Goal: Task Accomplishment & Management: Complete application form

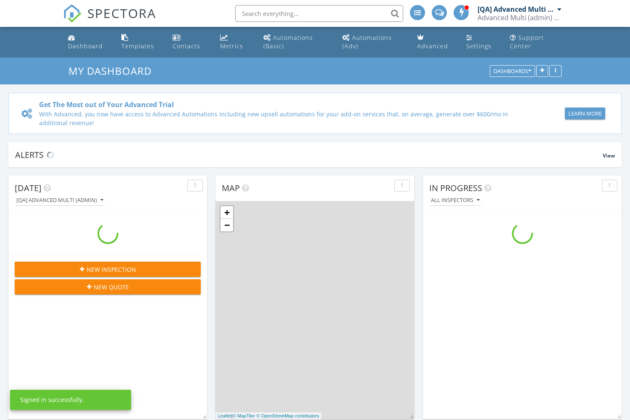
scroll to position [765, 630]
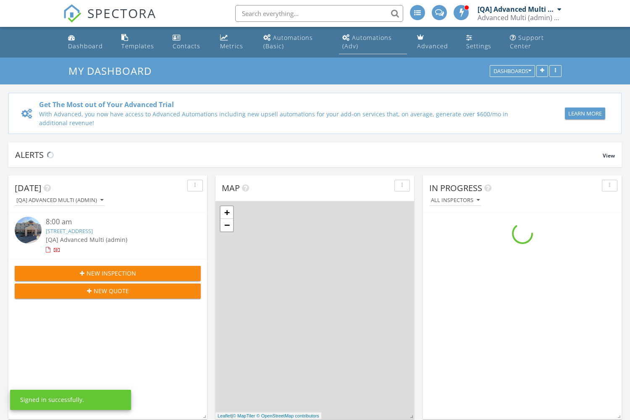
click at [372, 37] on div "Automations (Adv)" at bounding box center [367, 42] width 50 height 16
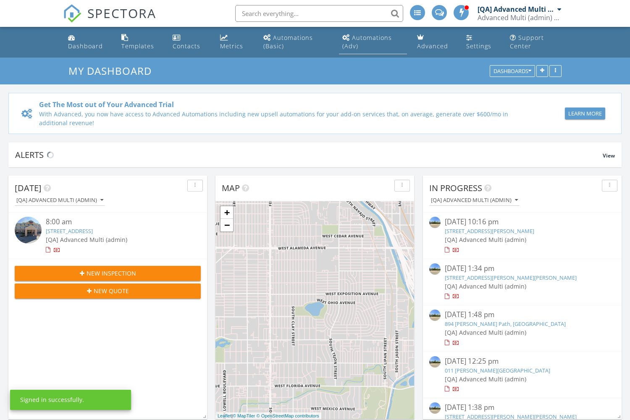
click at [372, 37] on div "Automations (Adv)" at bounding box center [367, 42] width 50 height 16
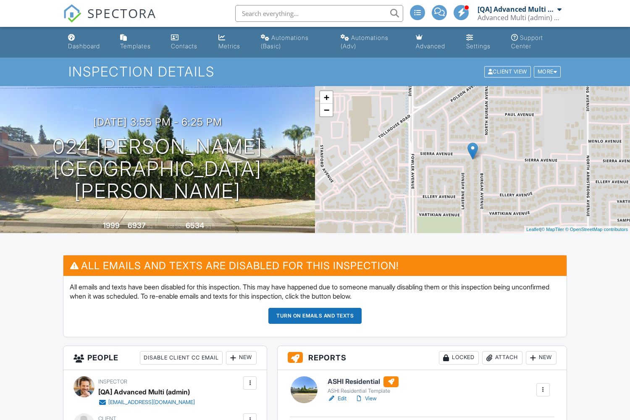
click at [315, 315] on button "Turn on emails and texts" at bounding box center [314, 316] width 93 height 16
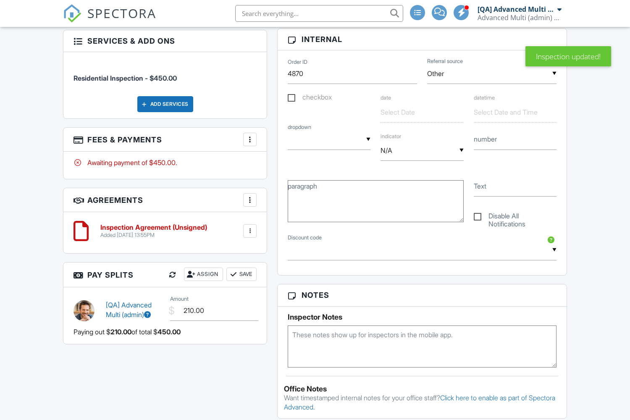
click at [250, 204] on div at bounding box center [250, 200] width 8 height 8
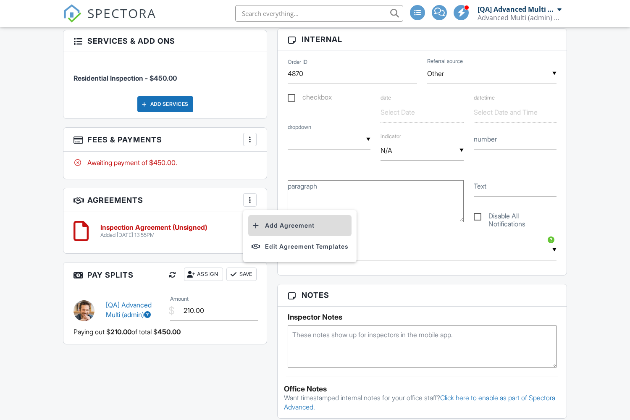
click at [302, 236] on li "Add Agreement" at bounding box center [299, 225] width 103 height 21
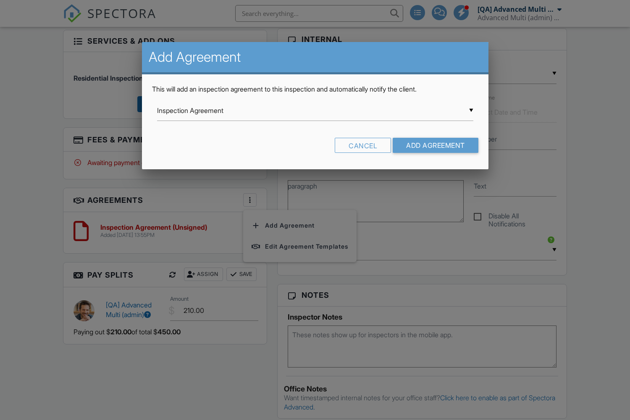
click at [315, 110] on input "Inspection Agreement" at bounding box center [315, 110] width 316 height 21
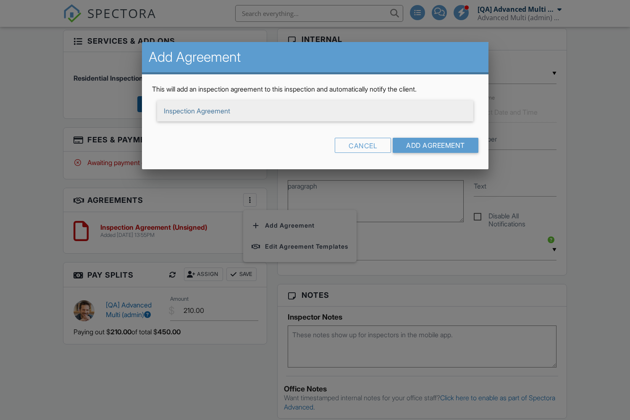
click at [315, 111] on span "Inspection Agreement" at bounding box center [315, 110] width 316 height 21
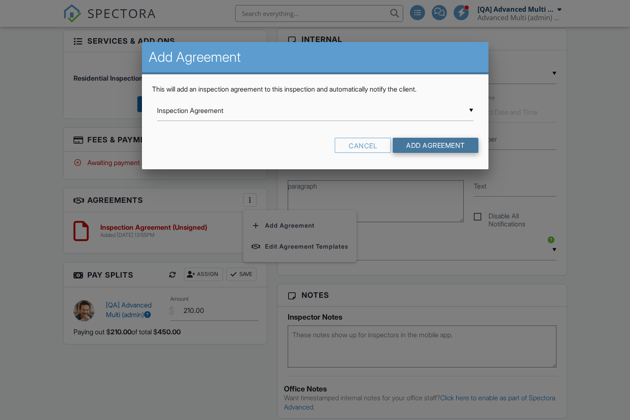
click at [435, 145] on input "Add Agreement" at bounding box center [436, 145] width 86 height 15
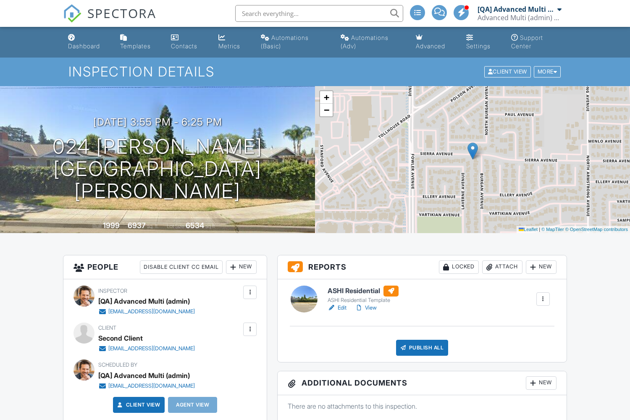
scroll to position [900, 0]
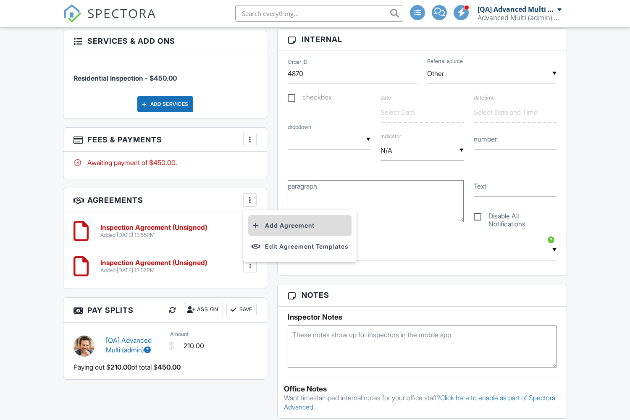
click at [302, 236] on li "Add Agreement" at bounding box center [299, 225] width 103 height 21
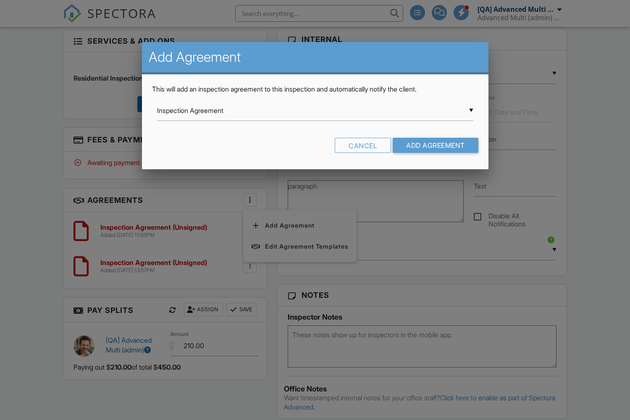
click at [315, 110] on input "Inspection Agreement" at bounding box center [315, 110] width 316 height 21
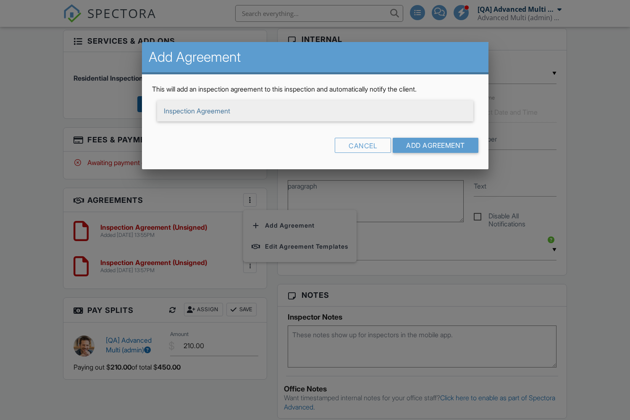
click at [315, 111] on span "Inspection Agreement" at bounding box center [315, 110] width 316 height 21
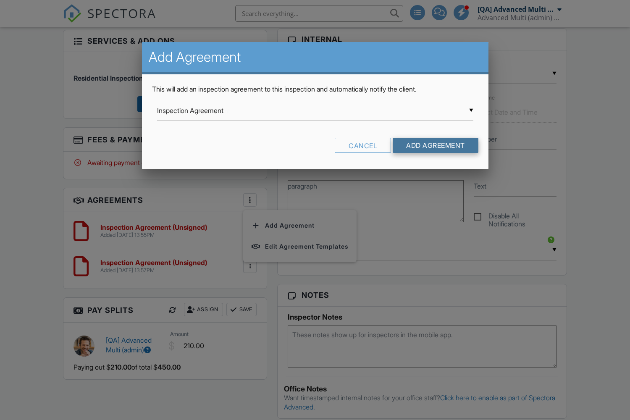
click at [435, 145] on input "Add Agreement" at bounding box center [436, 145] width 86 height 15
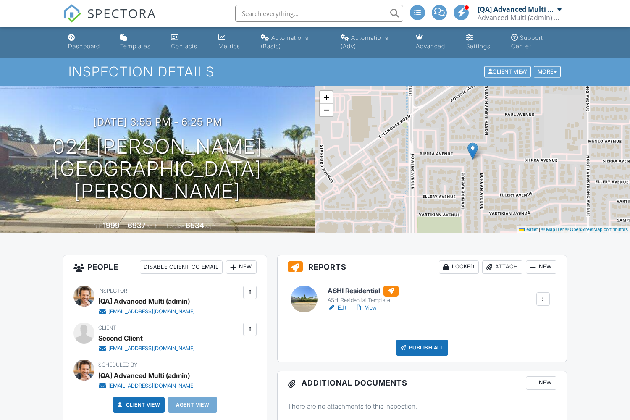
click at [370, 37] on div "Automations (Adv)" at bounding box center [365, 42] width 48 height 16
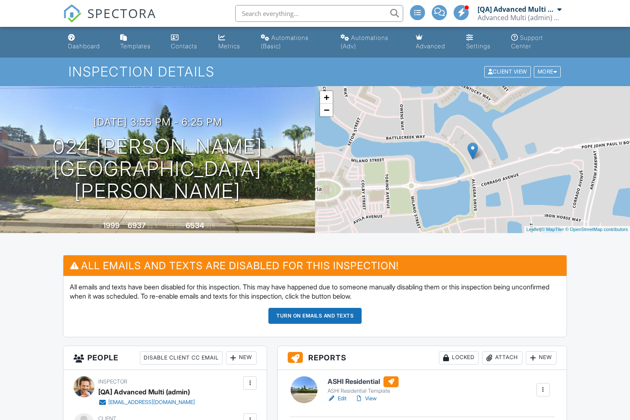
click at [315, 315] on button "Turn on emails and texts" at bounding box center [314, 316] width 93 height 16
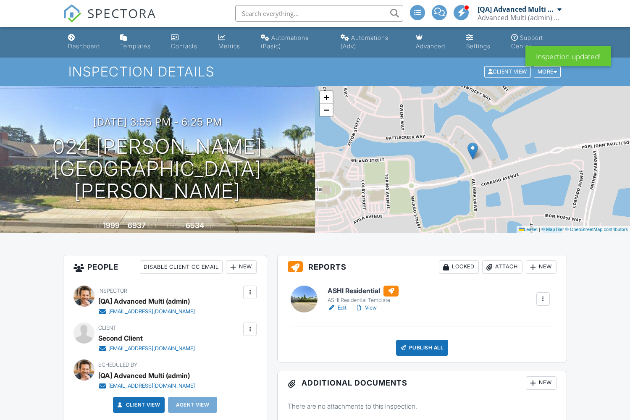
scroll to position [404, 0]
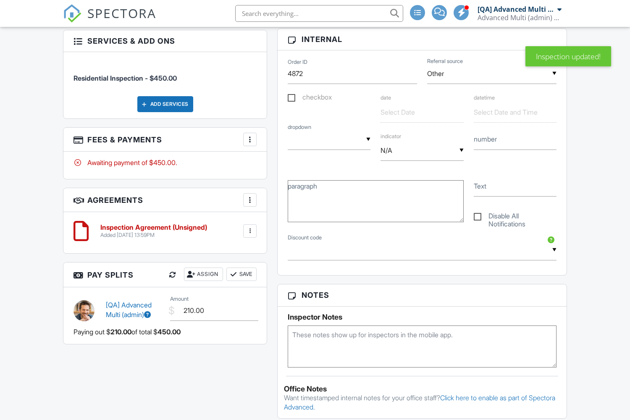
click at [250, 204] on div at bounding box center [250, 200] width 8 height 8
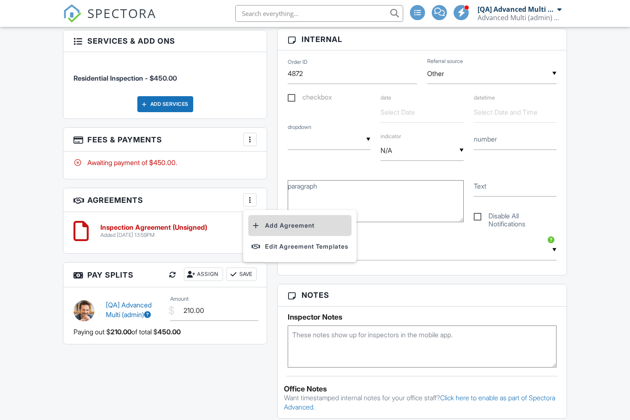
click at [302, 236] on li "Add Agreement" at bounding box center [299, 225] width 103 height 21
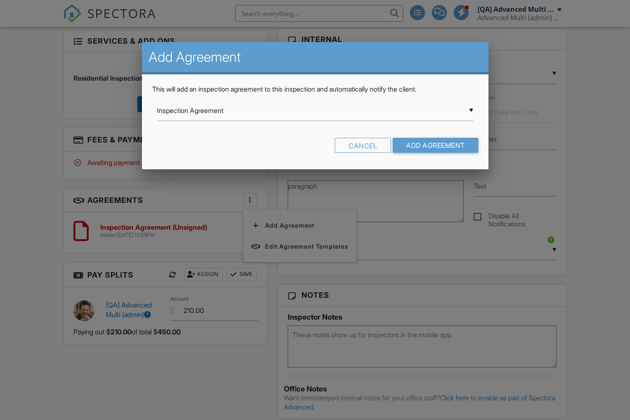
click at [315, 110] on input "Inspection Agreement" at bounding box center [315, 110] width 316 height 21
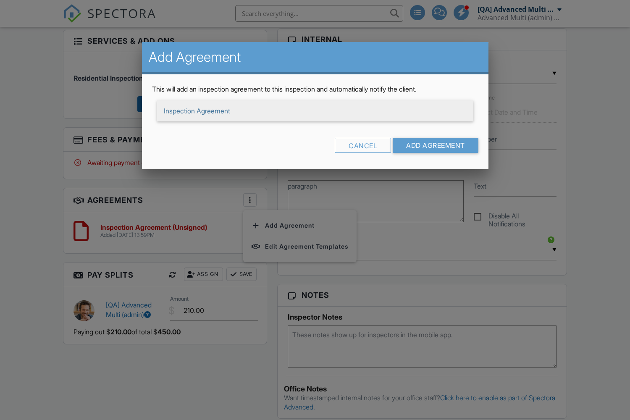
click at [315, 111] on span "Inspection Agreement" at bounding box center [315, 110] width 316 height 21
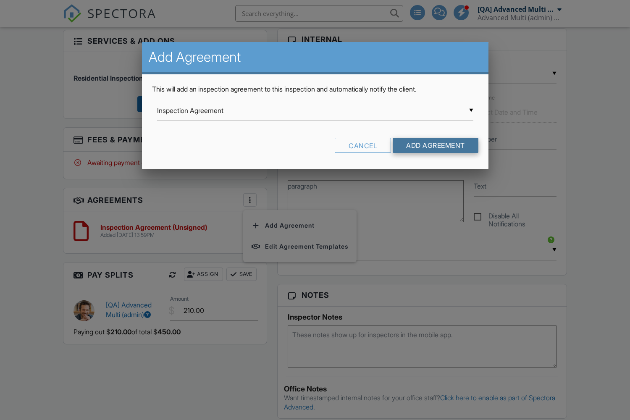
click at [435, 145] on input "Add Agreement" at bounding box center [436, 145] width 86 height 15
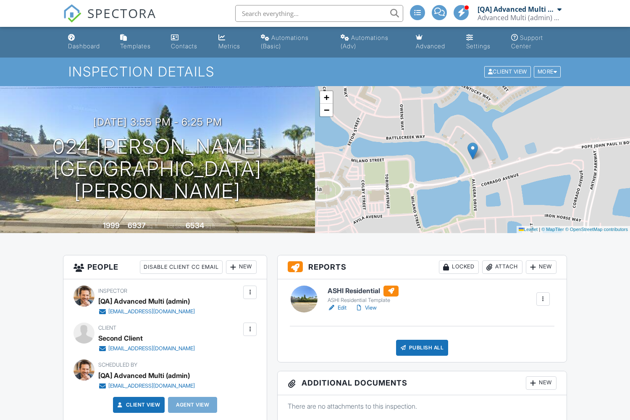
scroll to position [900, 0]
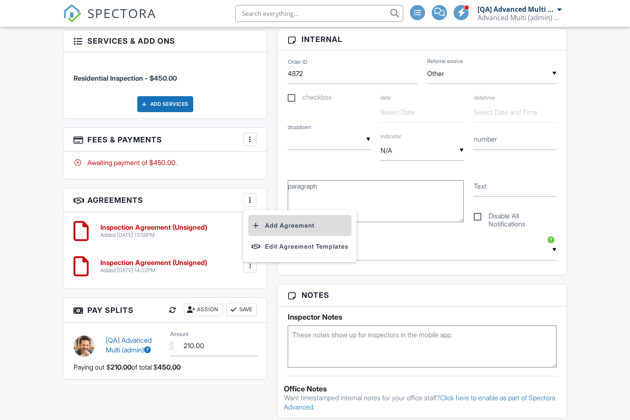
click at [302, 236] on li "Add Agreement" at bounding box center [299, 225] width 103 height 21
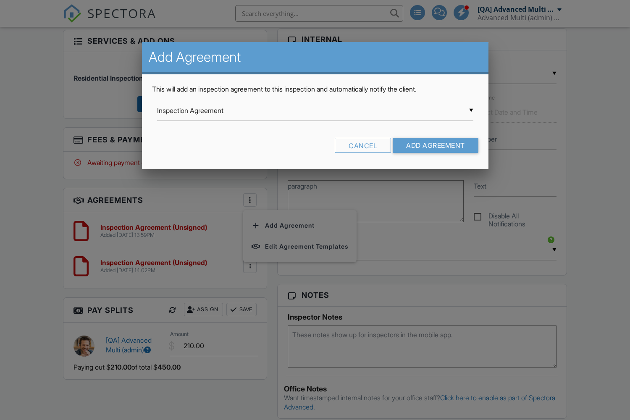
click at [315, 110] on input "Inspection Agreement" at bounding box center [315, 110] width 316 height 21
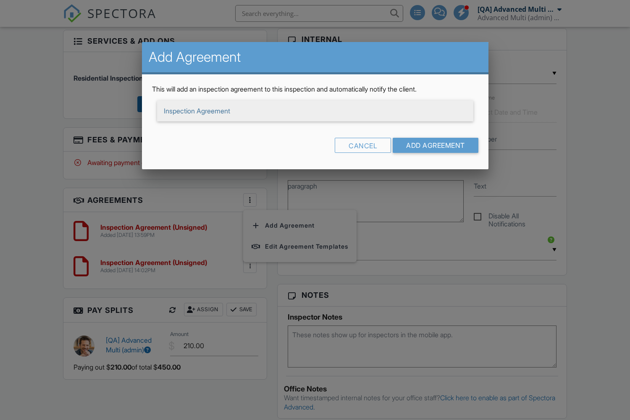
click at [315, 111] on span "Inspection Agreement" at bounding box center [315, 110] width 316 height 21
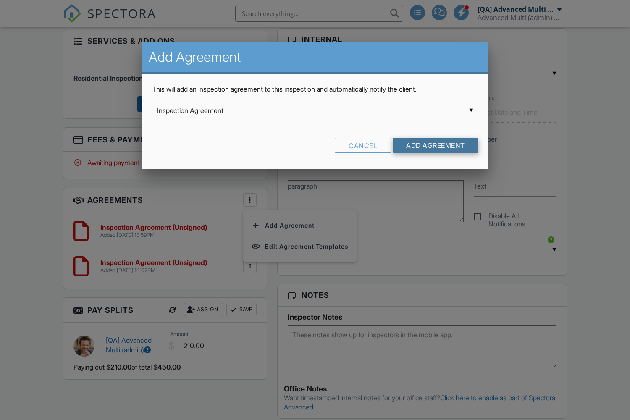
click at [435, 145] on input "Add Agreement" at bounding box center [436, 145] width 86 height 15
